Goal: Find contact information: Find contact information

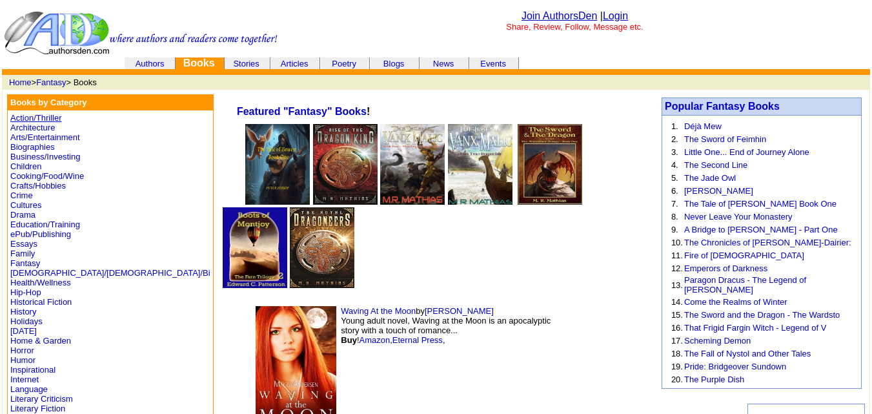
click at [60, 119] on link "Action/Thriller" at bounding box center [35, 118] width 51 height 10
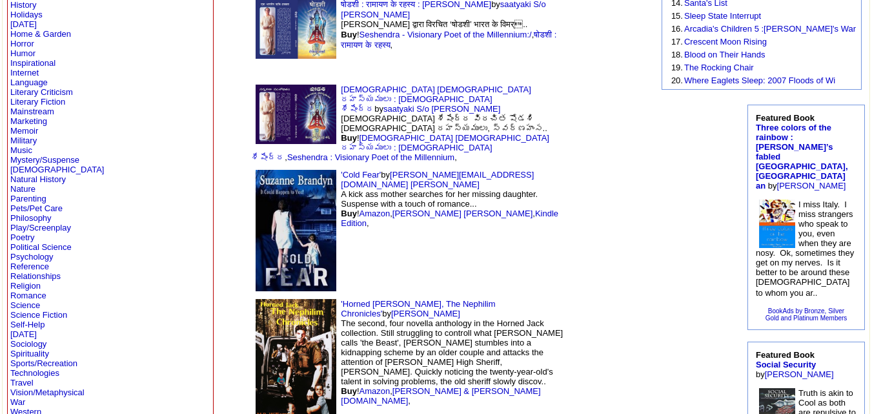
scroll to position [307, 0]
click at [256, 169] on img at bounding box center [296, 229] width 81 height 121
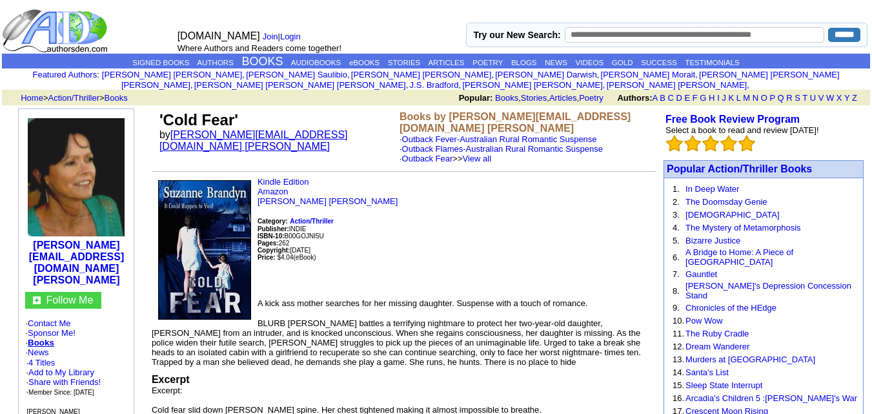
click at [236, 130] on link "suzanne@suzannebrandyn.com Brandyn" at bounding box center [253, 140] width 188 height 23
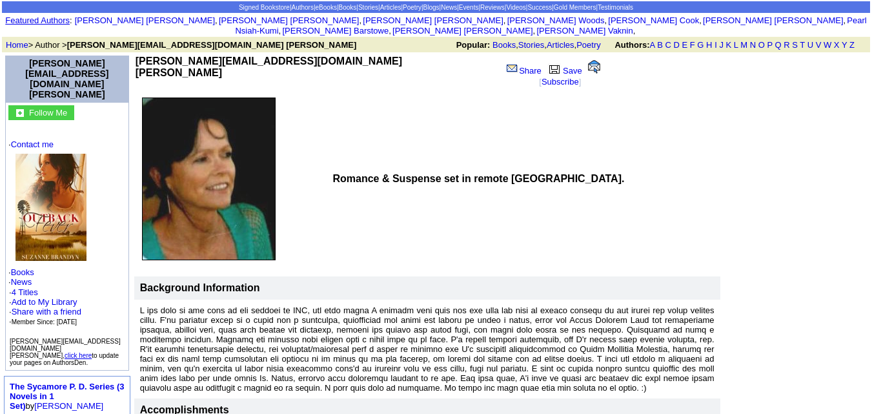
scroll to position [59, 0]
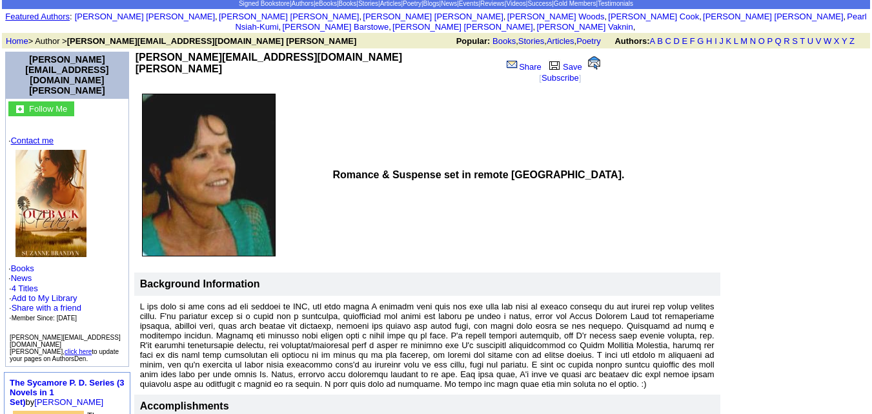
click at [41, 136] on link "Contact me" at bounding box center [32, 141] width 43 height 10
